Goal: Information Seeking & Learning: Learn about a topic

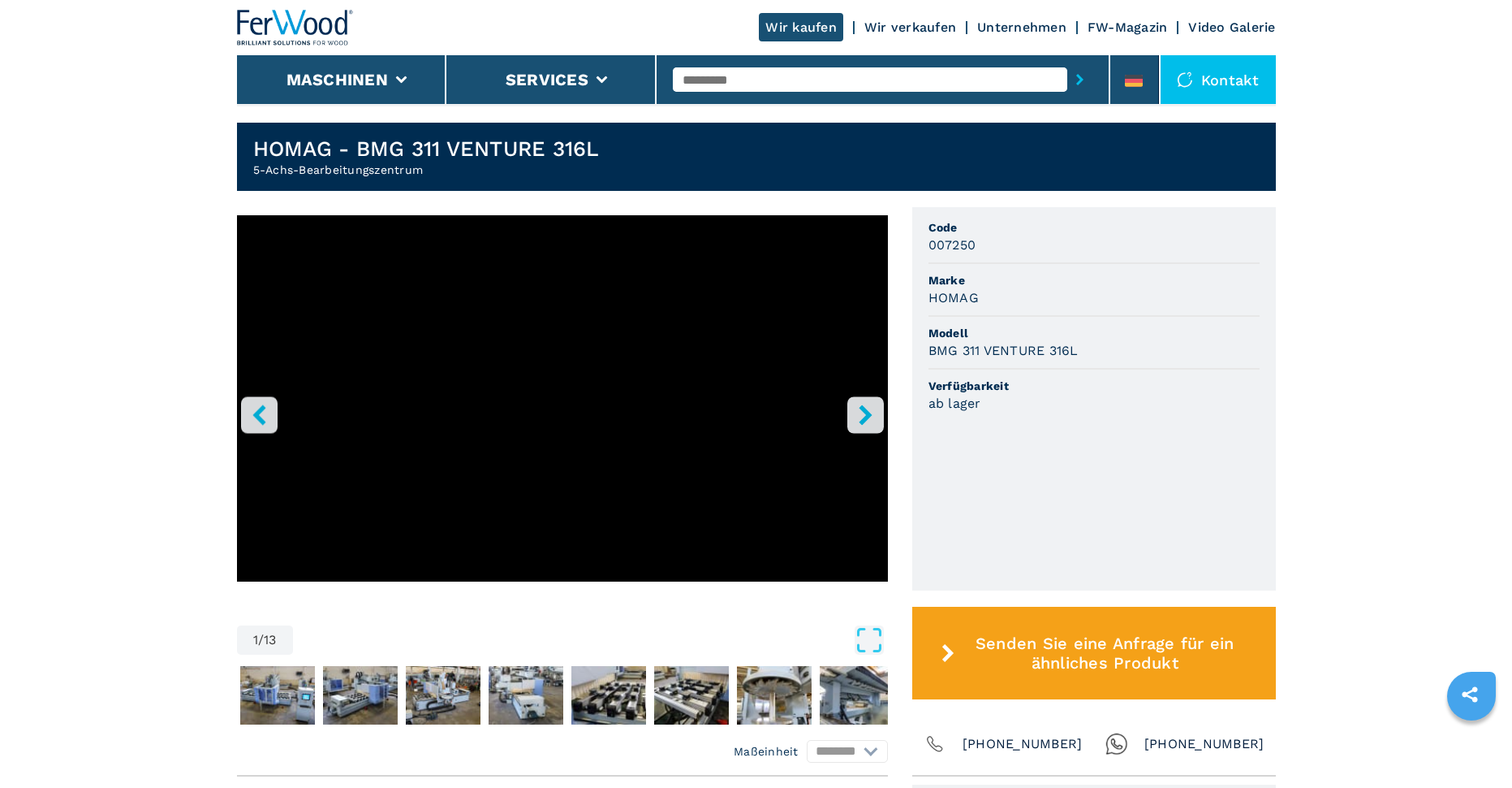
click at [859, 414] on icon "right-button" at bounding box center [866, 414] width 20 height 20
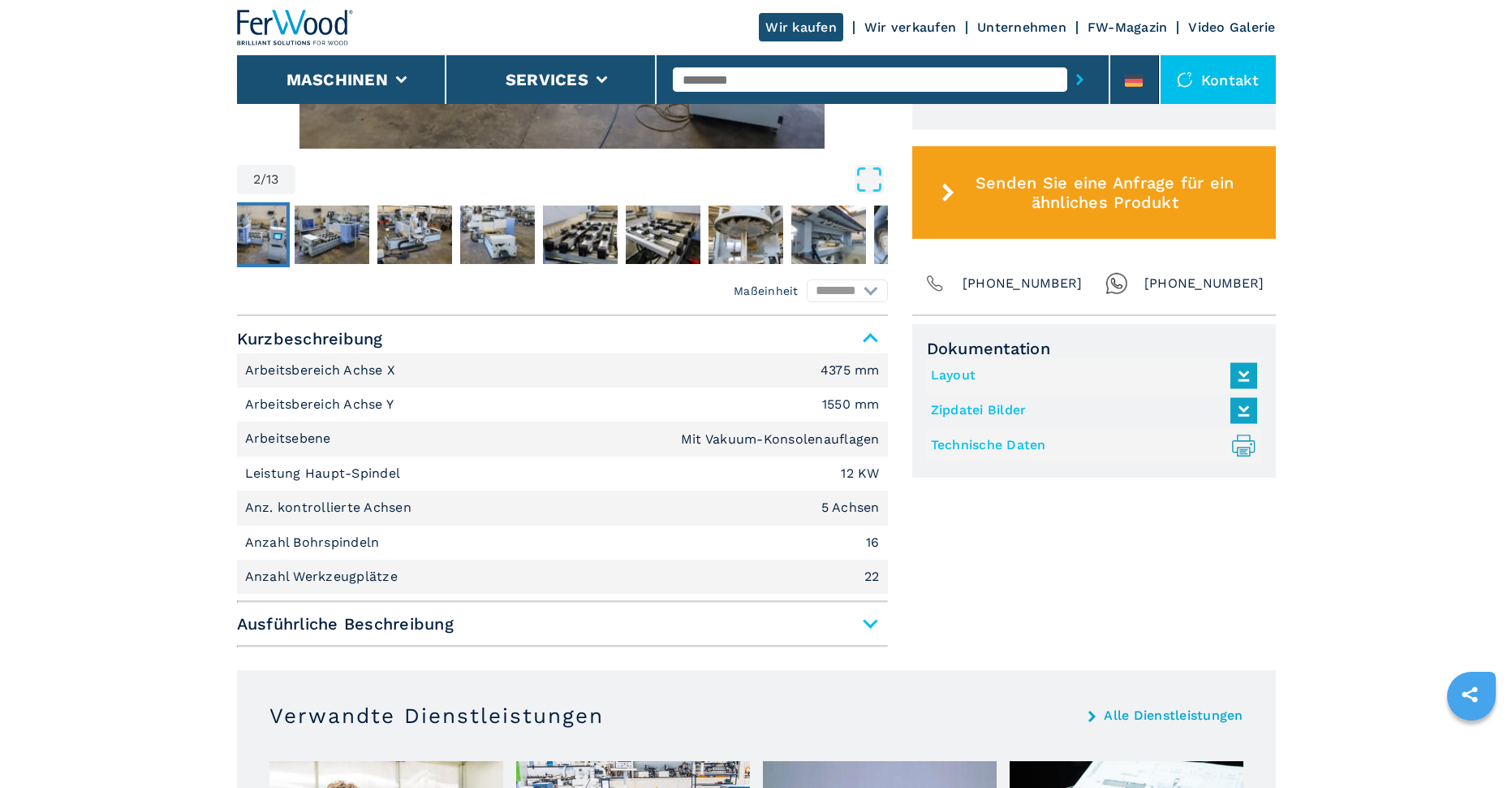
scroll to position [975, 0]
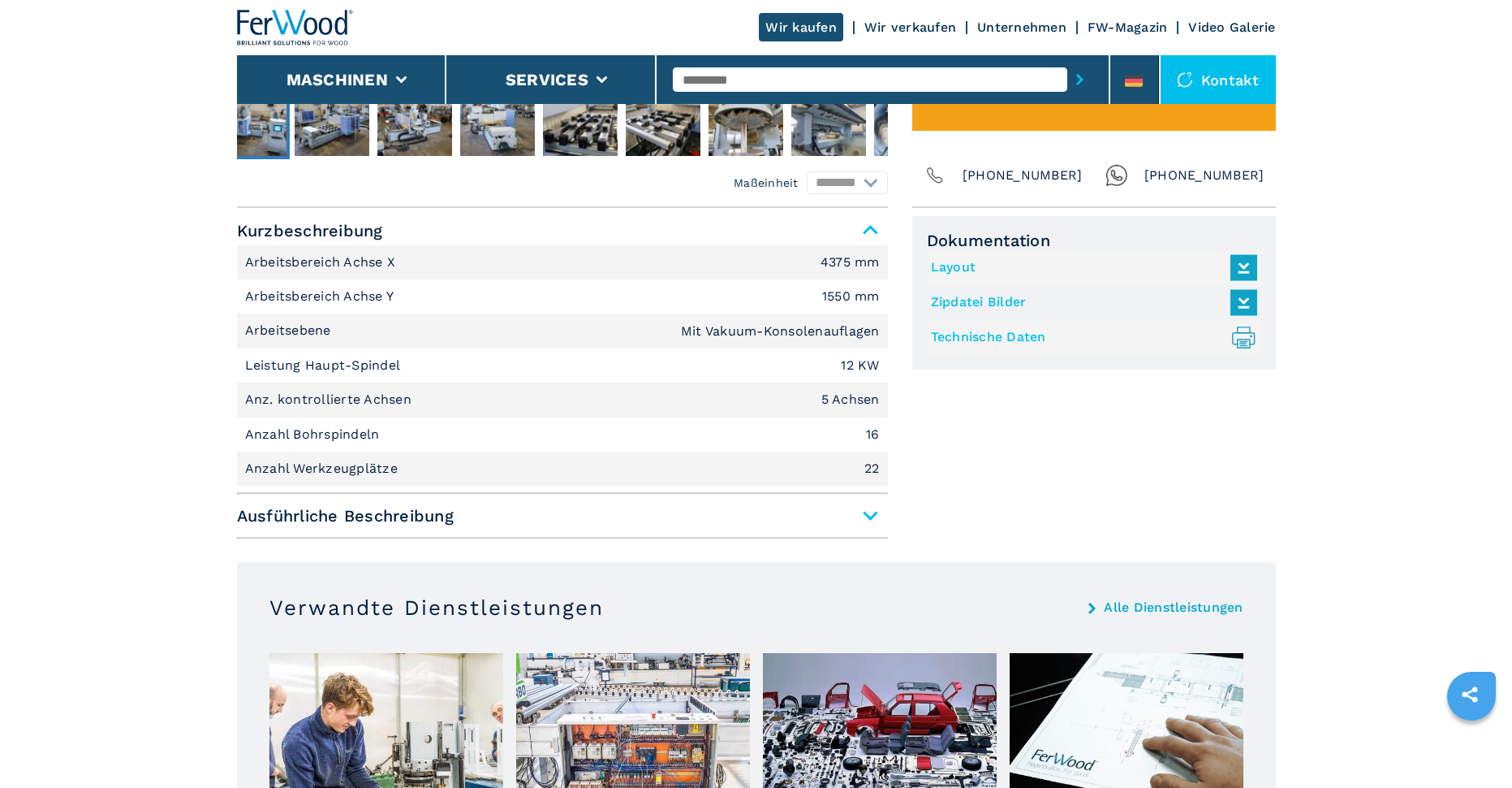
click at [867, 519] on span "Ausführliche Beschreibung" at bounding box center [562, 515] width 651 height 29
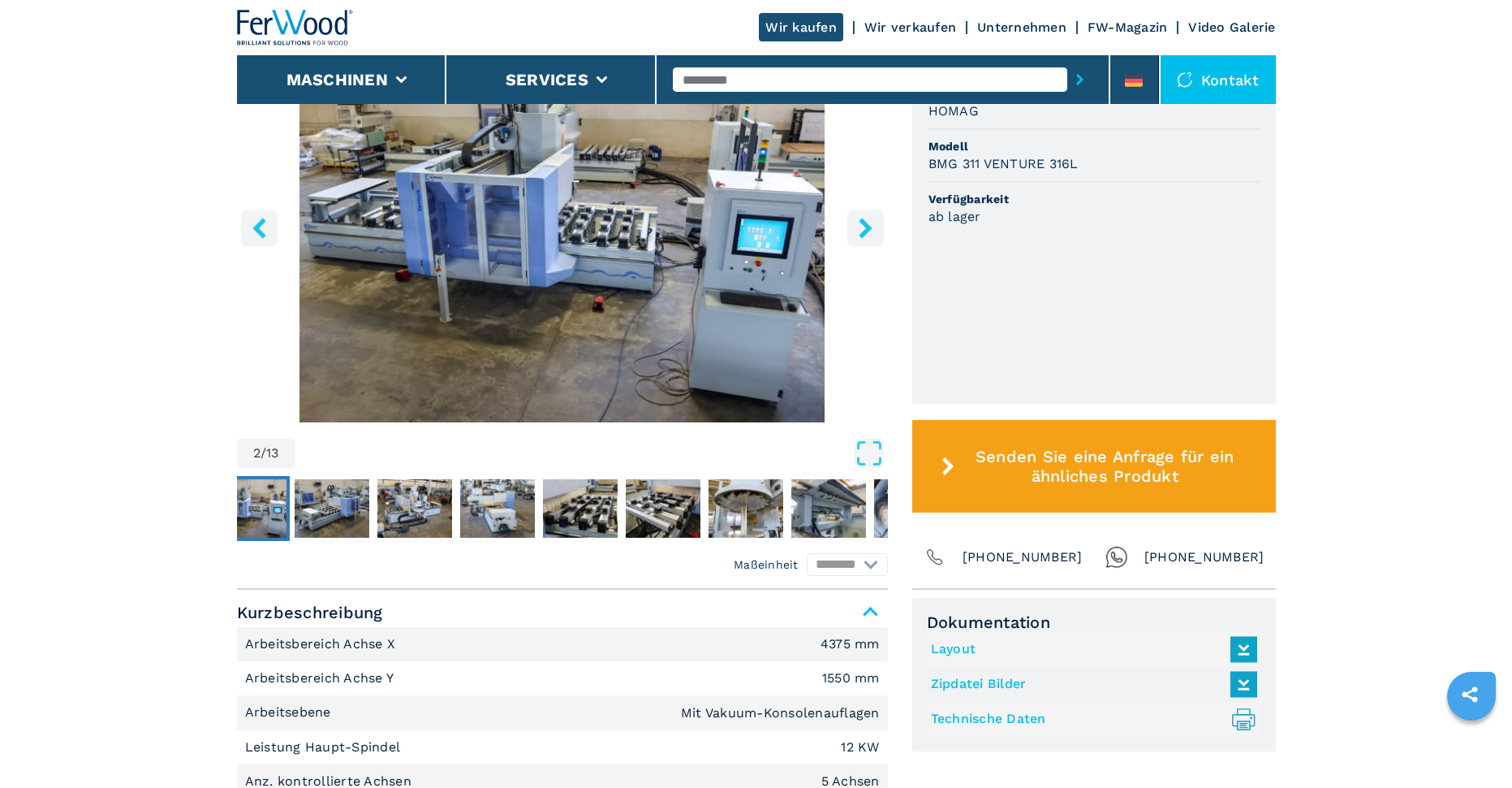
scroll to position [569, 0]
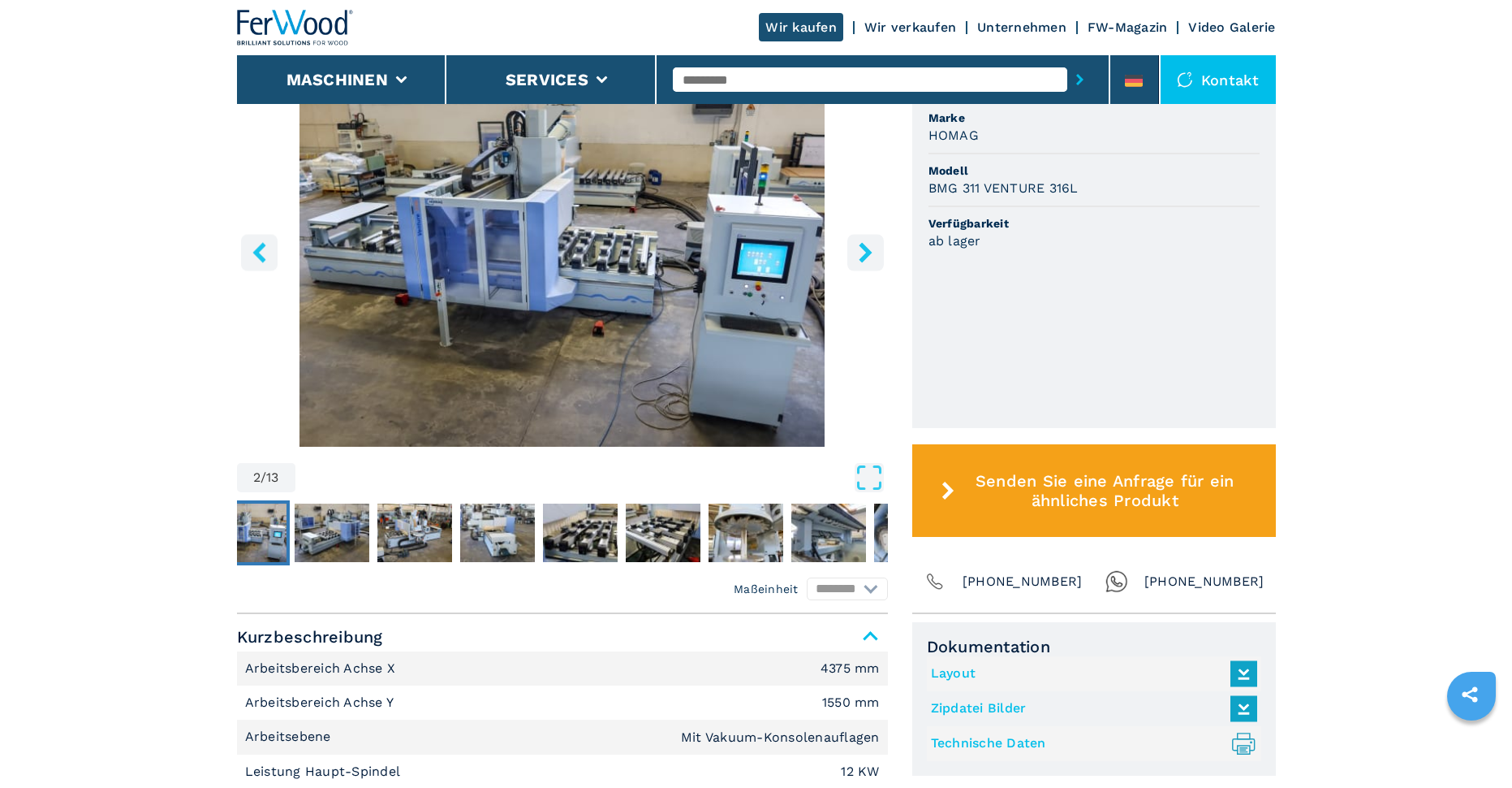
click at [444, 270] on img "Go to Slide 2" at bounding box center [562, 249] width 651 height 394
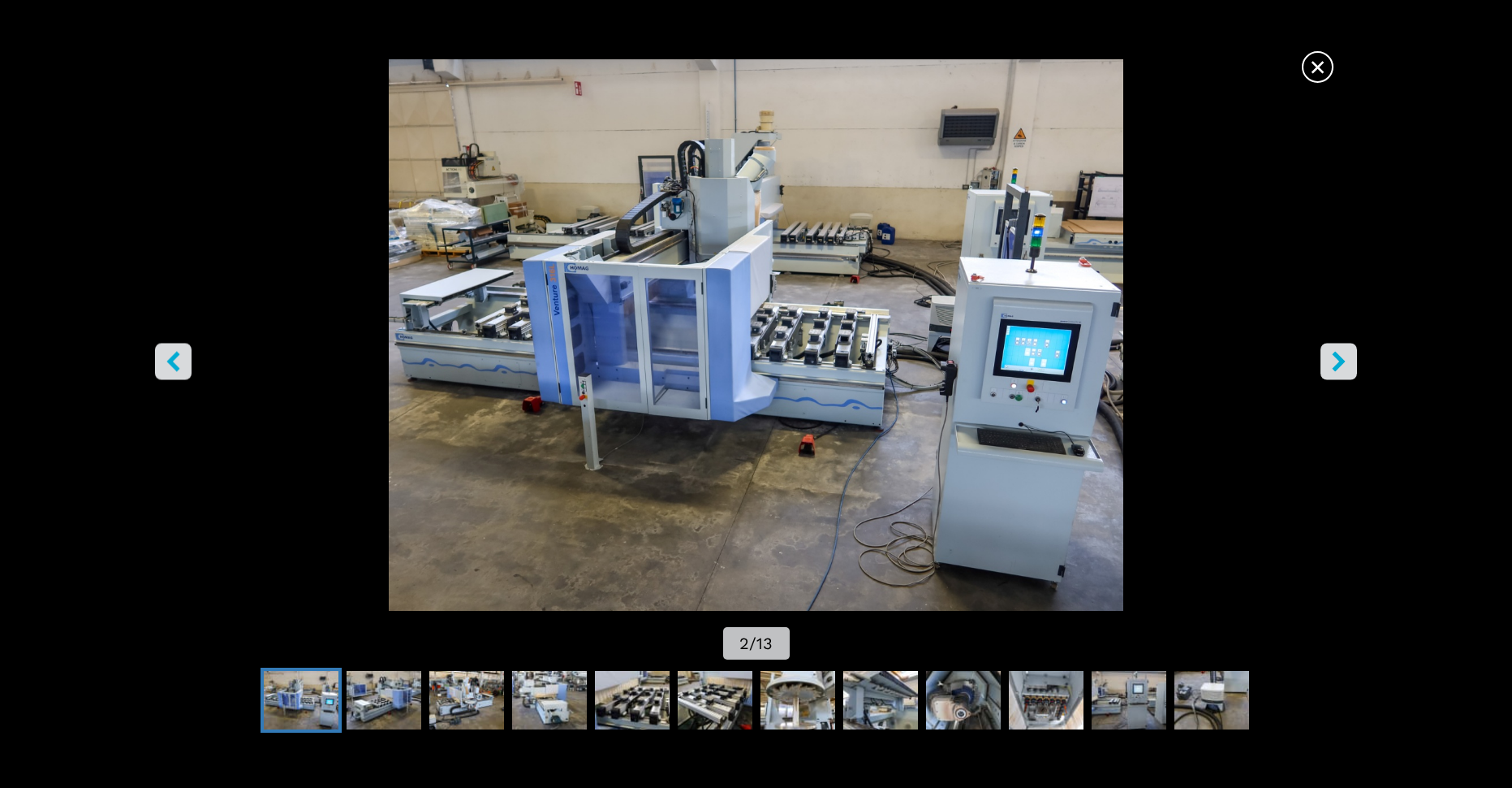
click at [1349, 362] on button "right-button" at bounding box center [1339, 362] width 36 height 36
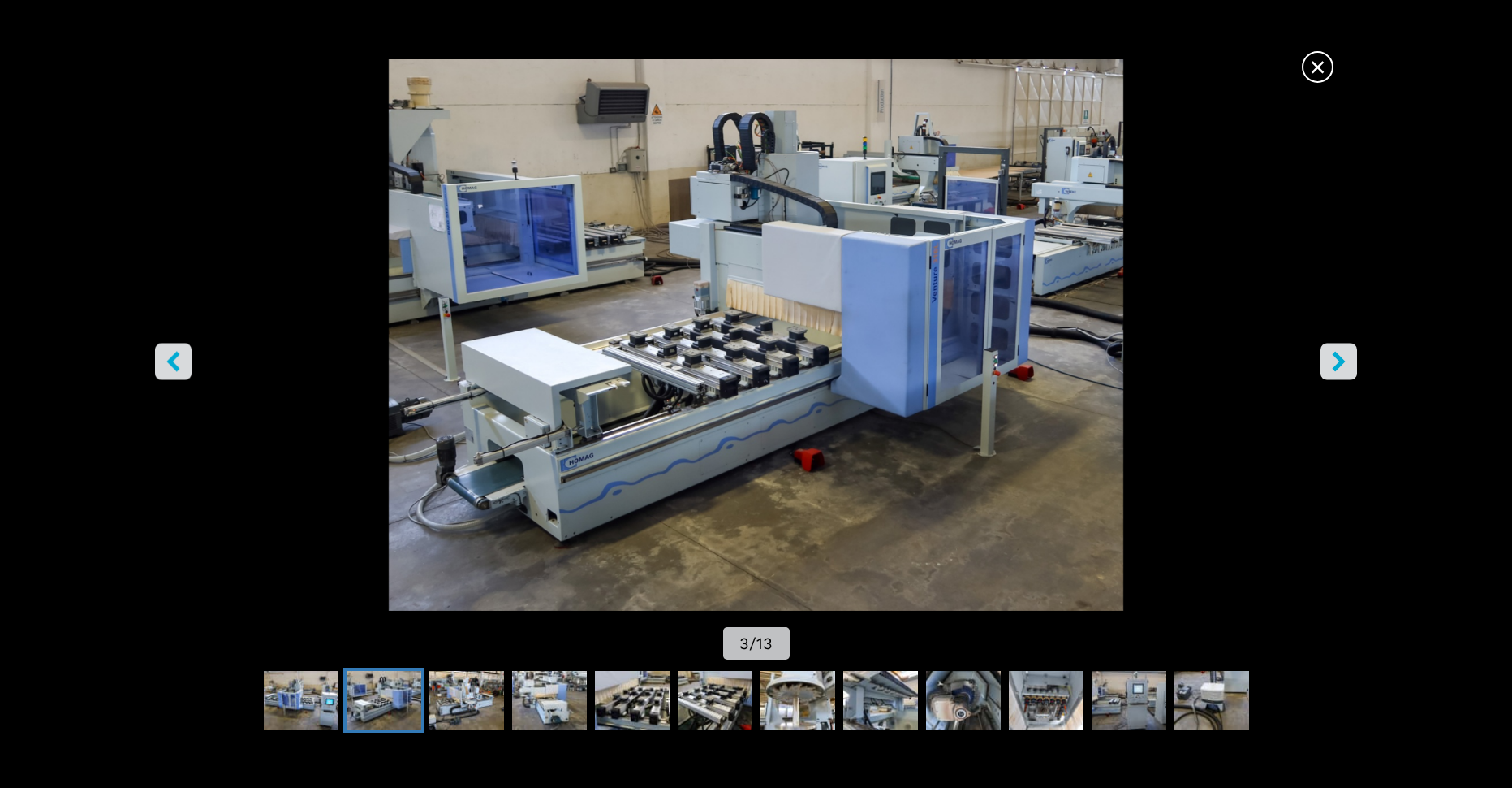
click at [1342, 365] on icon "right-button" at bounding box center [1339, 362] width 20 height 20
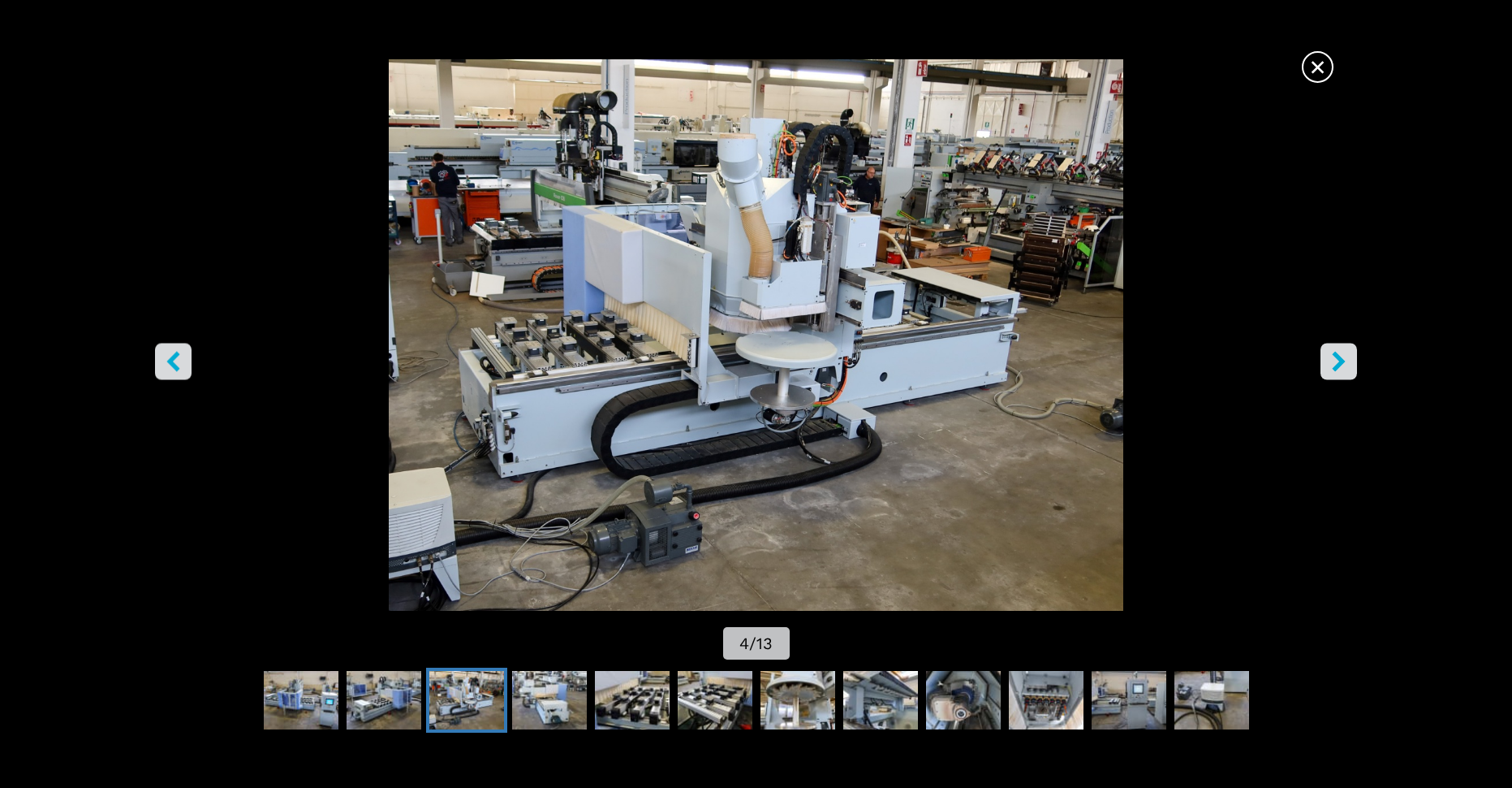
click at [1342, 365] on icon "right-button" at bounding box center [1339, 362] width 20 height 20
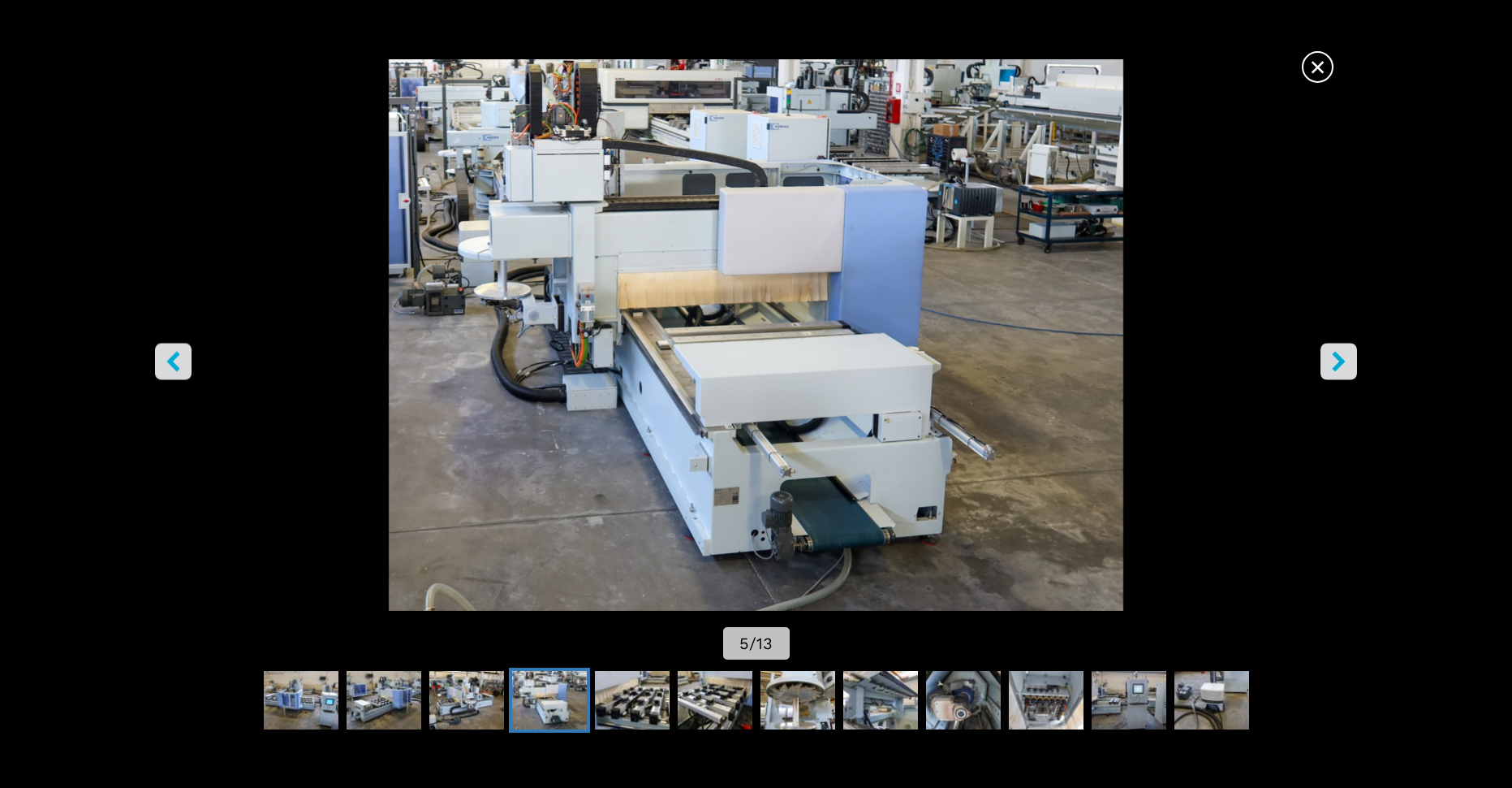
click at [1342, 365] on icon "right-button" at bounding box center [1339, 362] width 20 height 20
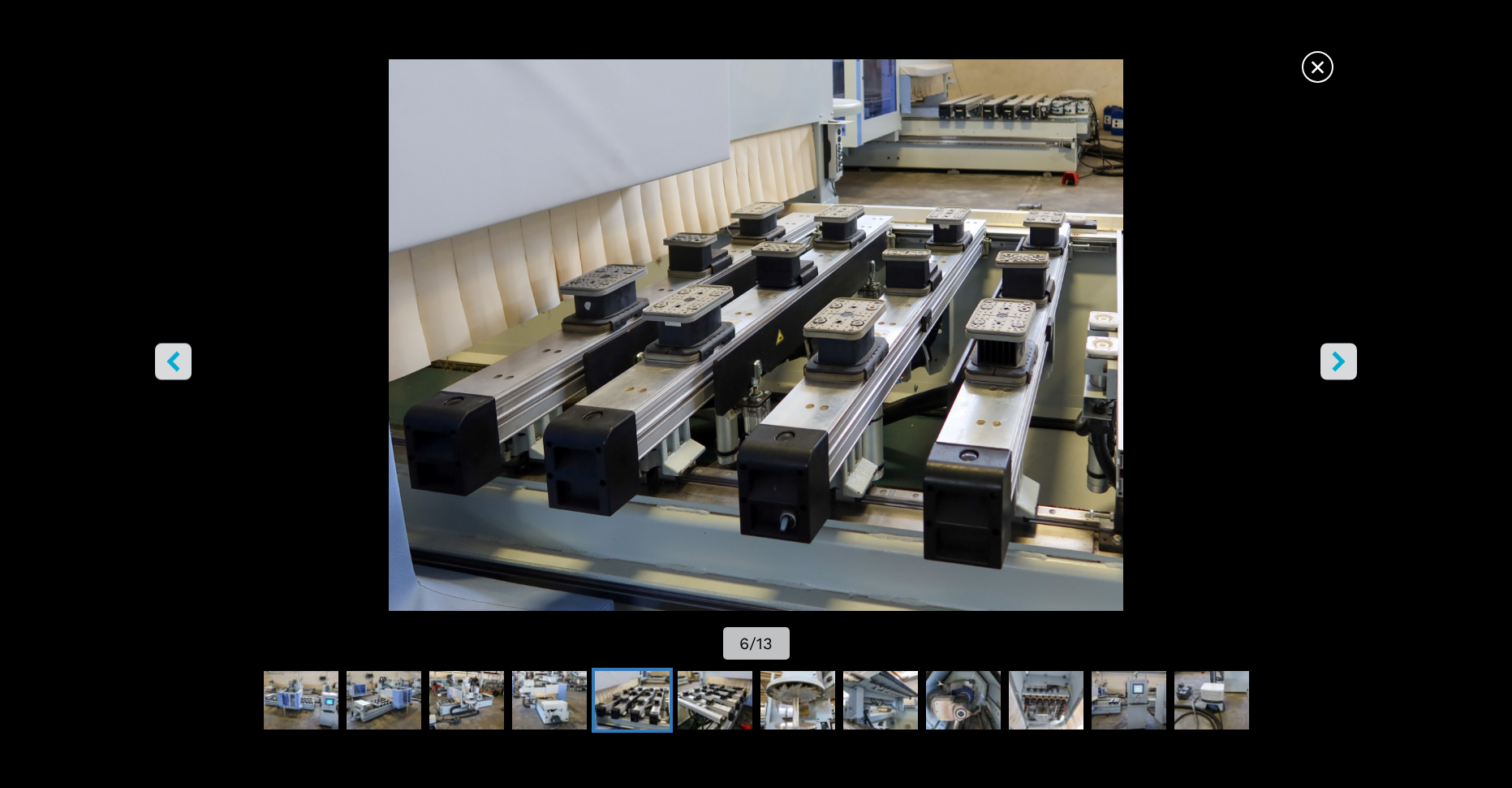
click at [1342, 365] on icon "right-button" at bounding box center [1339, 362] width 20 height 20
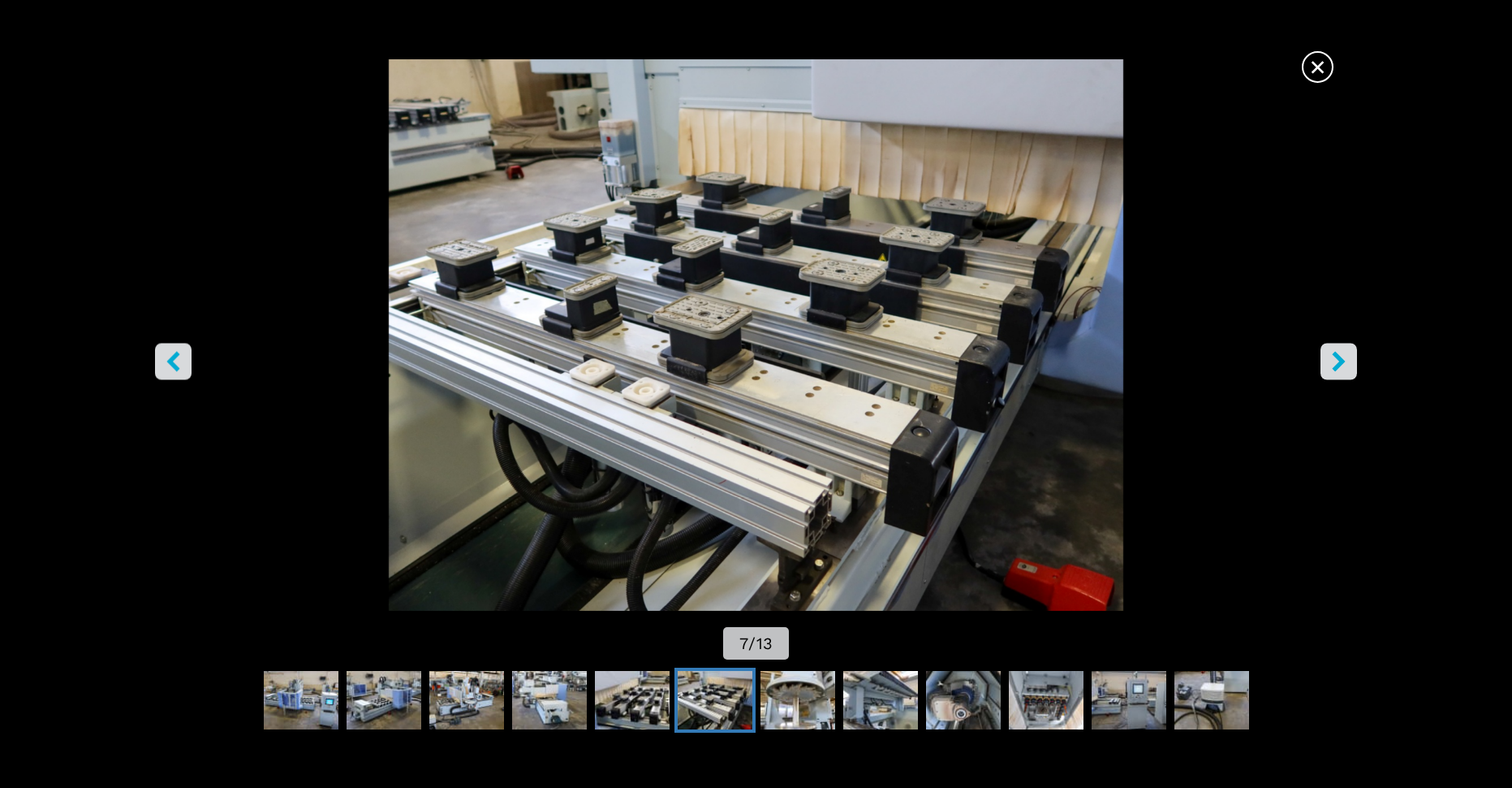
click at [1317, 63] on span "×" at bounding box center [1318, 64] width 28 height 28
